Goal: Navigation & Orientation: Find specific page/section

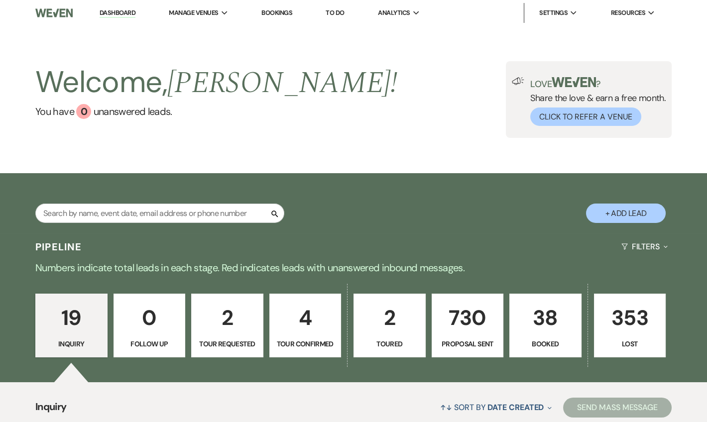
click at [123, 11] on link "Dashboard" at bounding box center [118, 12] width 36 height 9
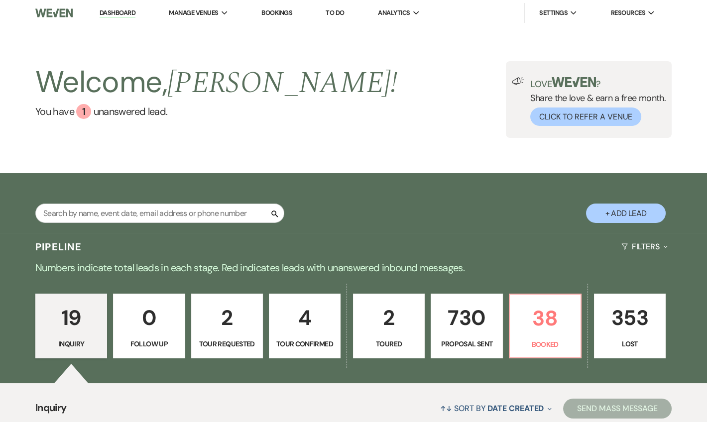
click at [119, 16] on link "Dashboard" at bounding box center [118, 12] width 36 height 9
click at [119, 13] on link "Dashboard" at bounding box center [118, 12] width 36 height 9
click at [115, 4] on li "Dashboard" at bounding box center [118, 13] width 46 height 20
drag, startPoint x: 116, startPoint y: 14, endPoint x: 125, endPoint y: 17, distance: 9.5
click at [116, 14] on link "Dashboard" at bounding box center [118, 12] width 36 height 9
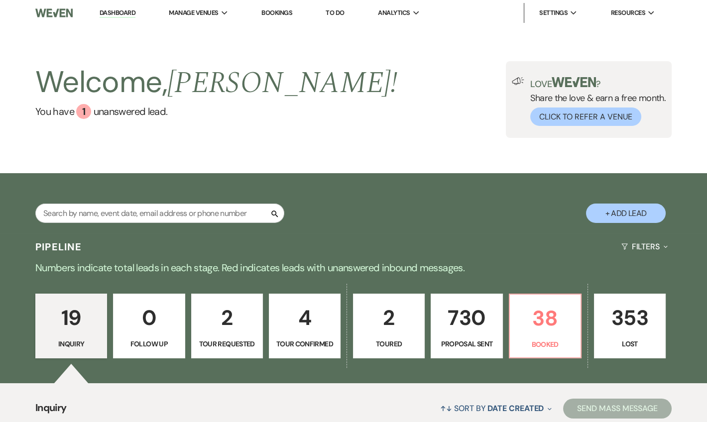
click at [106, 12] on link "Dashboard" at bounding box center [118, 12] width 36 height 9
